Goal: Use online tool/utility: Use online tool/utility

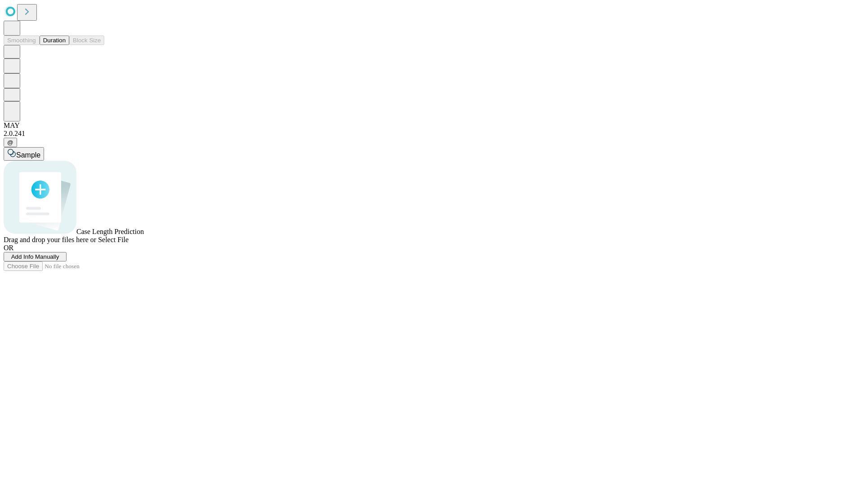
click at [129, 243] on span "Select File" at bounding box center [113, 240] width 31 height 8
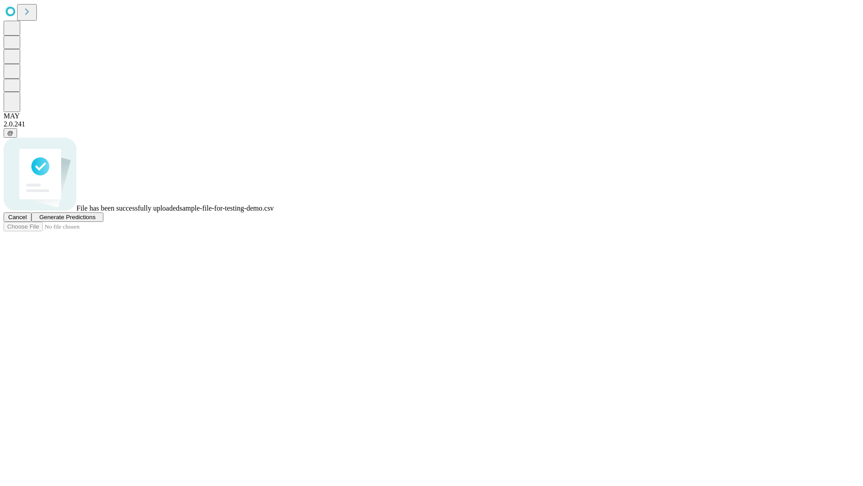
click at [95, 220] on span "Generate Predictions" at bounding box center [67, 217] width 56 height 7
